Goal: Task Accomplishment & Management: Manage account settings

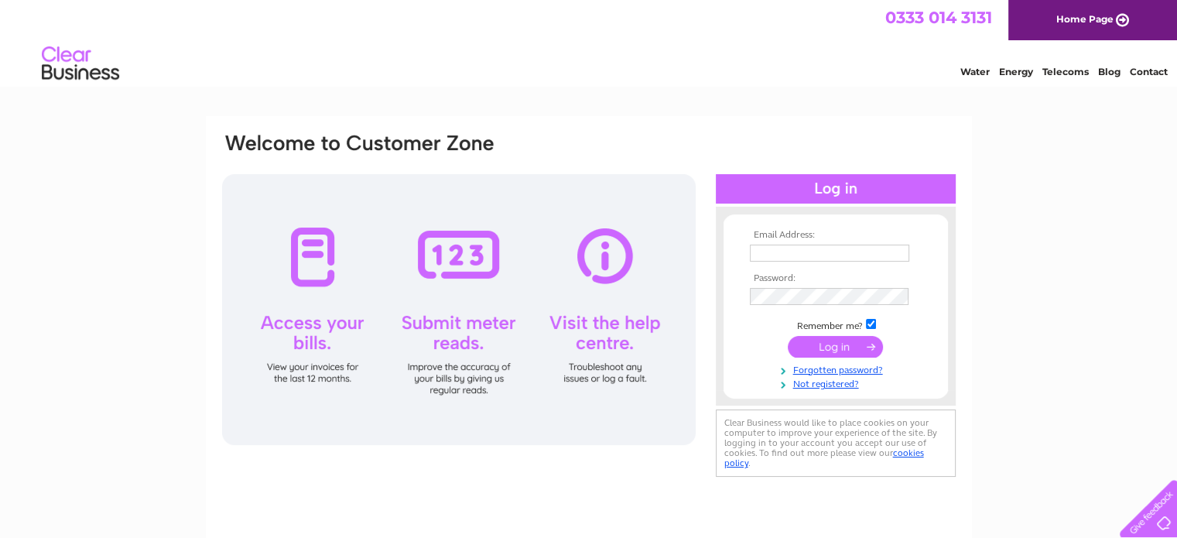
type input "[EMAIL_ADDRESS][DOMAIN_NAME]"
click at [845, 343] on input "submit" at bounding box center [834, 347] width 95 height 22
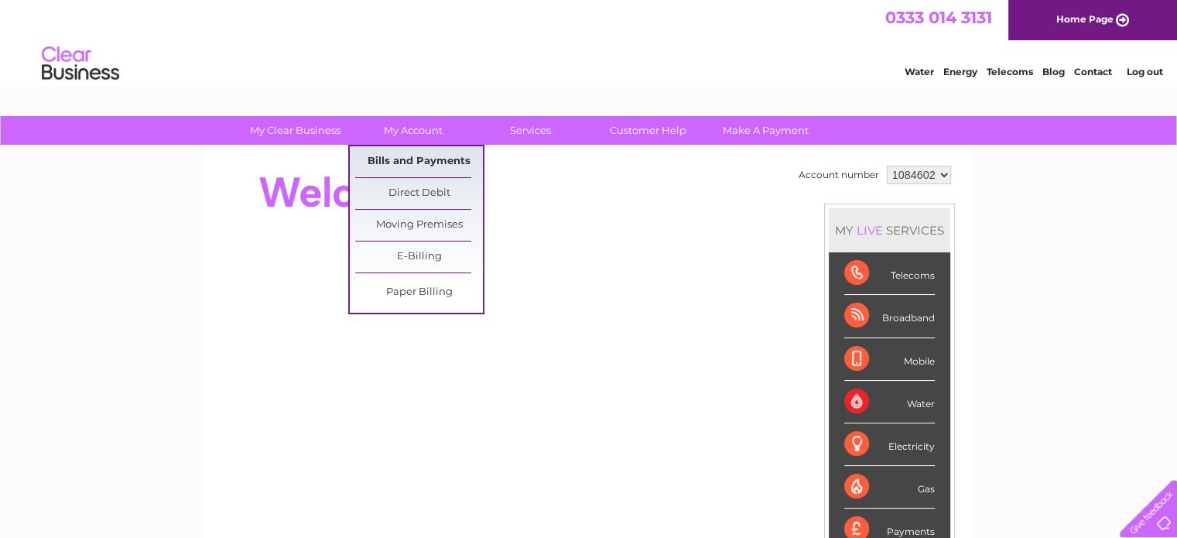
click at [427, 156] on link "Bills and Payments" at bounding box center [419, 161] width 128 height 31
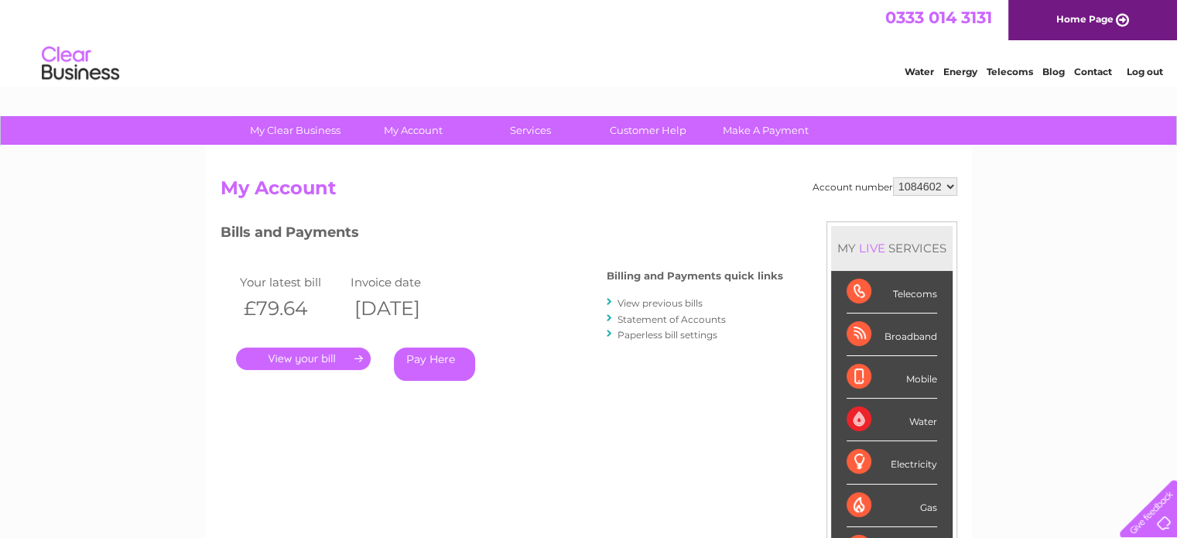
click at [325, 355] on link "." at bounding box center [303, 358] width 135 height 22
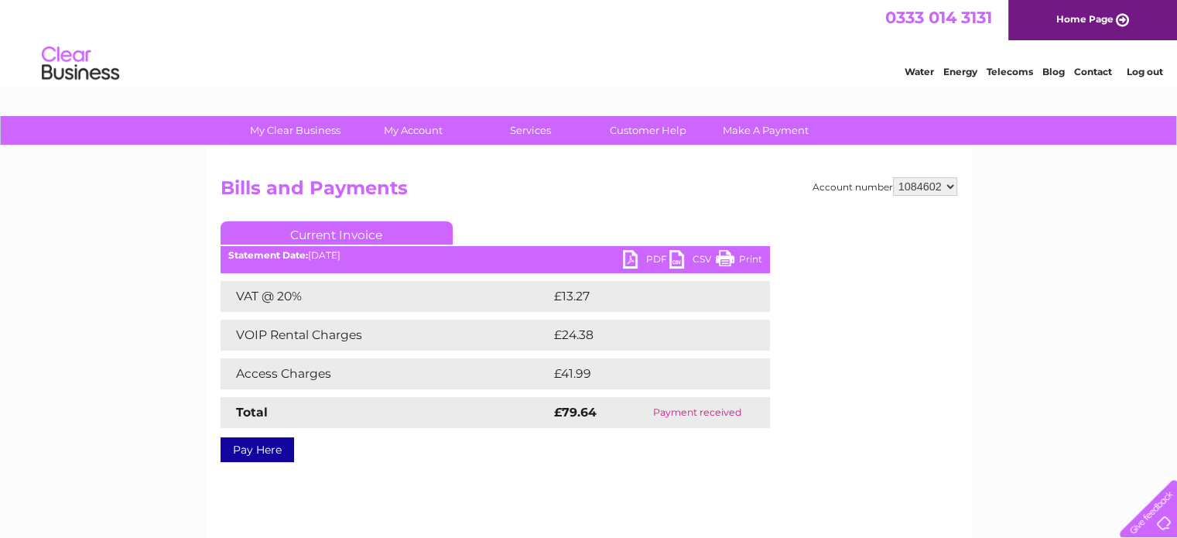
click at [639, 258] on link "PDF" at bounding box center [646, 261] width 46 height 22
